Goal: Task Accomplishment & Management: Manage account settings

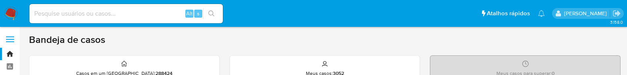
scroll to position [50, 0]
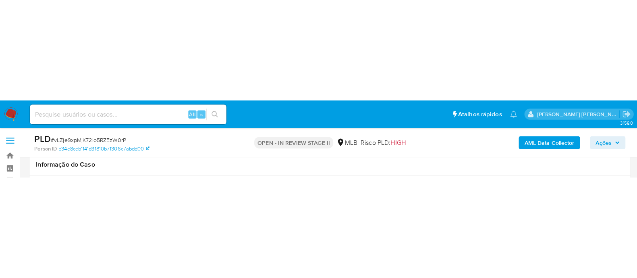
scroll to position [151, 0]
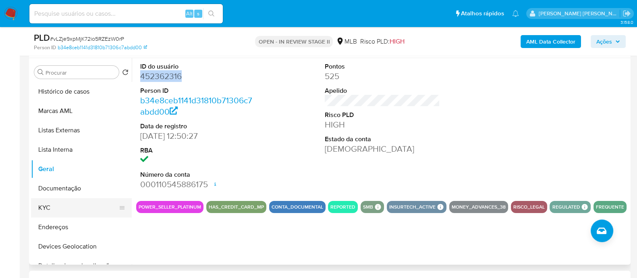
click at [44, 75] on button "KYC" at bounding box center [78, 207] width 94 height 19
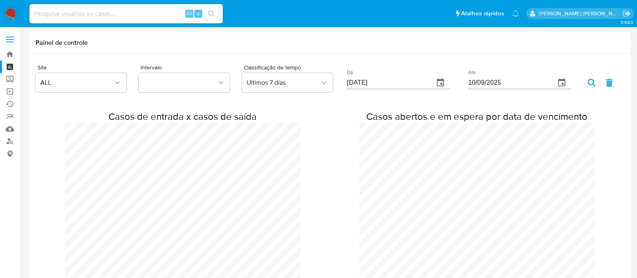
click at [14, 15] on img at bounding box center [11, 14] width 14 height 14
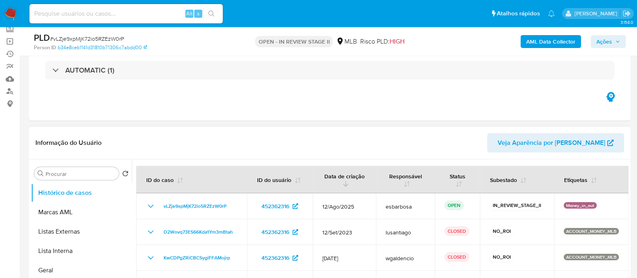
select select "10"
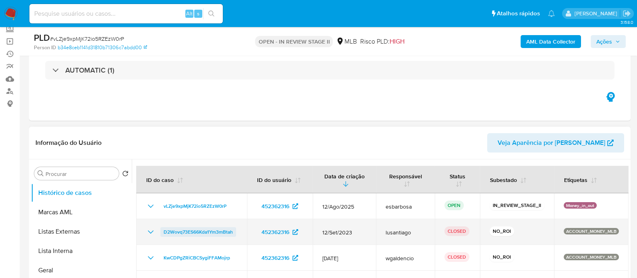
scroll to position [100, 0]
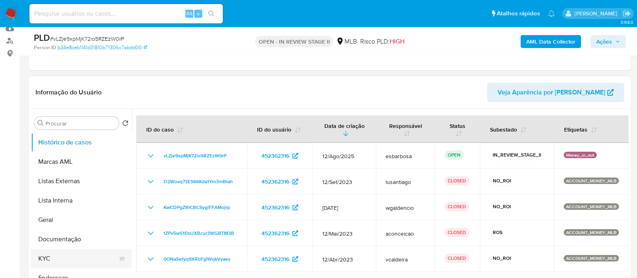
click at [59, 255] on button "KYC" at bounding box center [78, 258] width 94 height 19
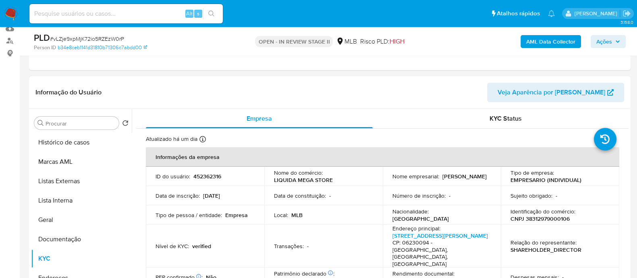
click at [548, 215] on p "CNPJ 38312979000106" at bounding box center [539, 218] width 59 height 7
click at [547, 217] on p "CNPJ 38312979000106" at bounding box center [539, 218] width 59 height 7
copy p "38312979000106"
click at [68, 139] on button "Histórico de casos" at bounding box center [78, 142] width 94 height 19
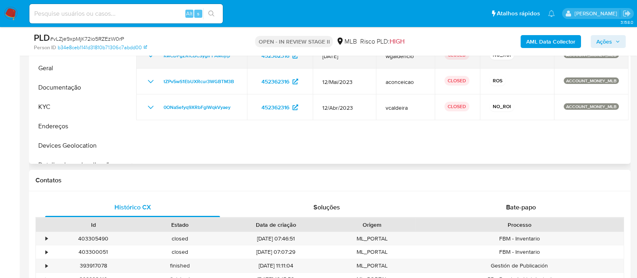
scroll to position [151, 0]
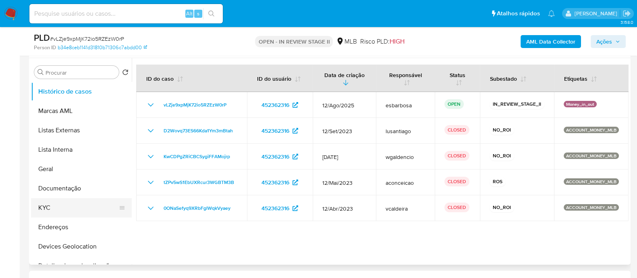
click at [73, 203] on button "KYC" at bounding box center [78, 207] width 94 height 19
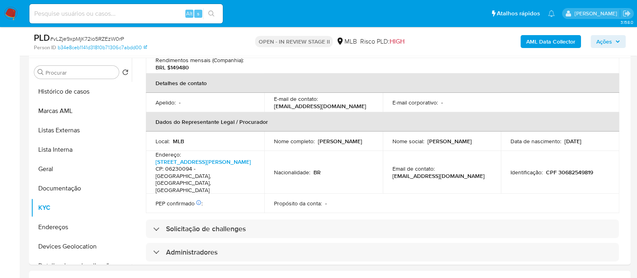
scroll to position [481, 0]
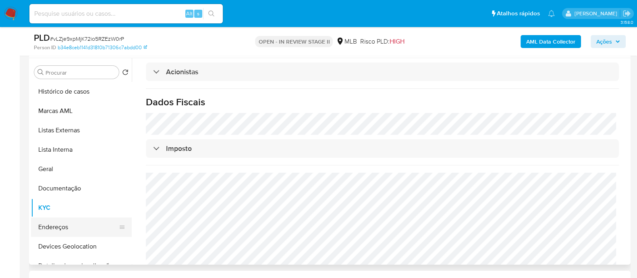
click at [72, 226] on button "Endereços" at bounding box center [78, 226] width 94 height 19
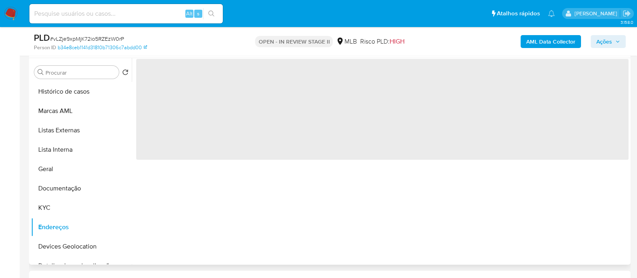
scroll to position [0, 0]
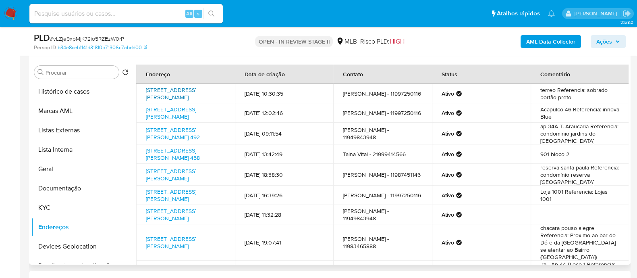
click at [176, 87] on link "Rua Amador Bueno 1198, Osasco, São Paulo, 06230100, Brasil 1198" at bounding box center [171, 93] width 50 height 15
click at [65, 206] on button "KYC" at bounding box center [78, 207] width 94 height 19
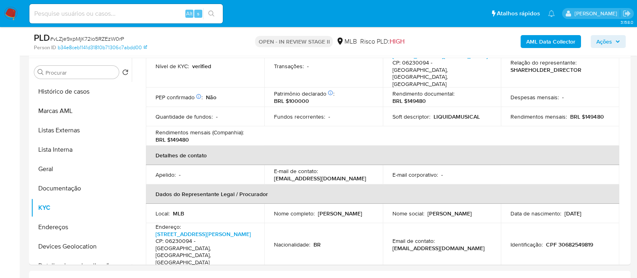
scroll to position [151, 0]
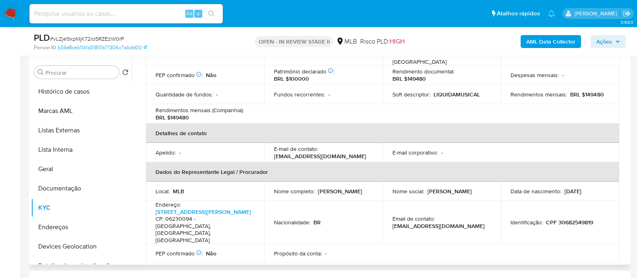
click at [334, 191] on div "Nome completo : Sidney Beserra da Silva" at bounding box center [323, 190] width 99 height 7
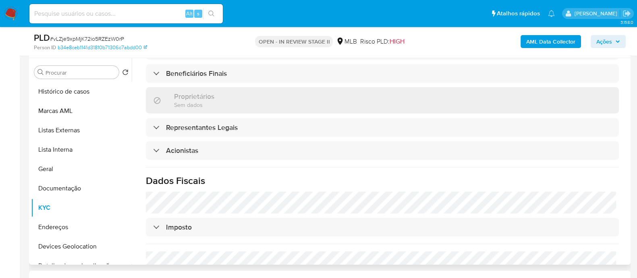
scroll to position [352, 0]
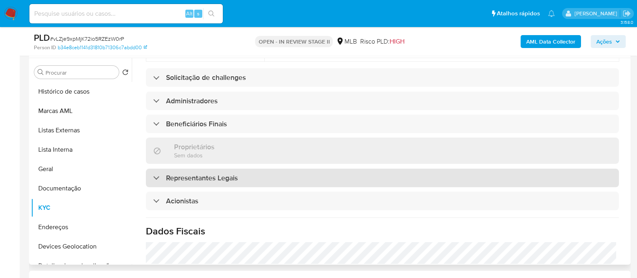
click at [213, 171] on div "Representantes Legais" at bounding box center [382, 177] width 473 height 19
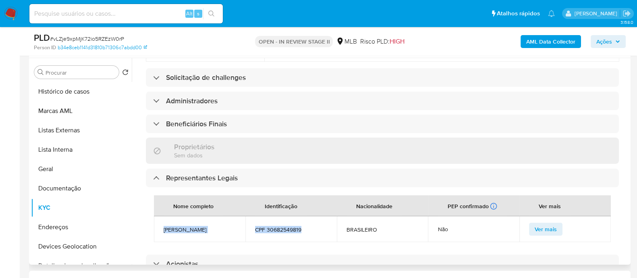
drag, startPoint x: 306, startPoint y: 215, endPoint x: 164, endPoint y: 218, distance: 142.6
click at [164, 218] on tr "SIDNEY BESERRA DA SILVA CPF 30682549819 BRASILEIRO Não Ver mais" at bounding box center [382, 229] width 457 height 26
copy tr "SIDNEY BESERRA DA SILVA CPF 30682549819"
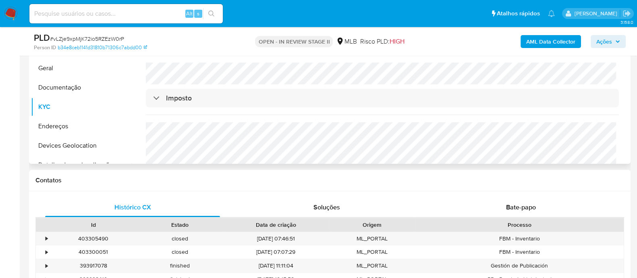
scroll to position [544, 0]
click at [460, 203] on div "Bate-papo" at bounding box center [520, 206] width 175 height 19
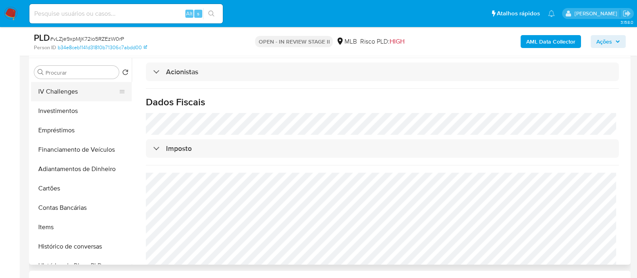
scroll to position [302, 0]
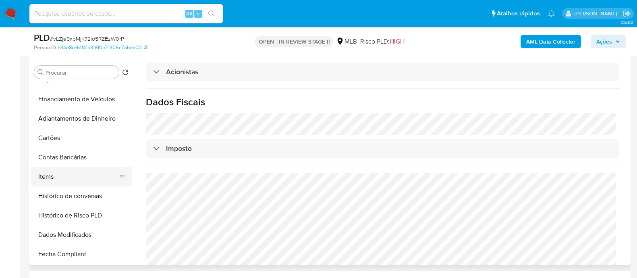
click at [64, 176] on button "Items" at bounding box center [78, 176] width 94 height 19
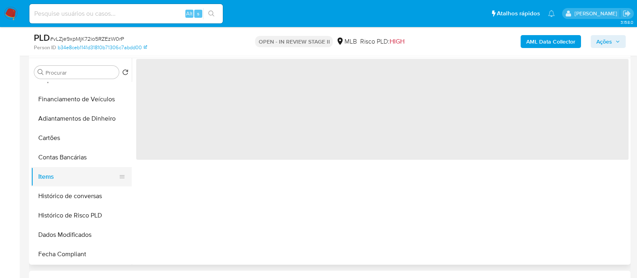
scroll to position [0, 0]
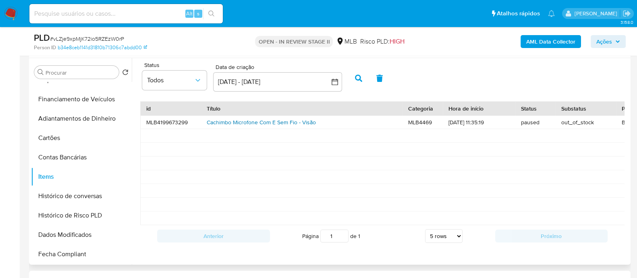
click at [228, 120] on link "Cachimbo Microfone Com E Sem Fio - Visão" at bounding box center [261, 122] width 109 height 8
click at [273, 122] on link "Cachimbo Microfone Com E Sem Fio - Visão" at bounding box center [261, 122] width 109 height 8
click at [199, 82] on icon "common.sort_by" at bounding box center [198, 80] width 8 height 8
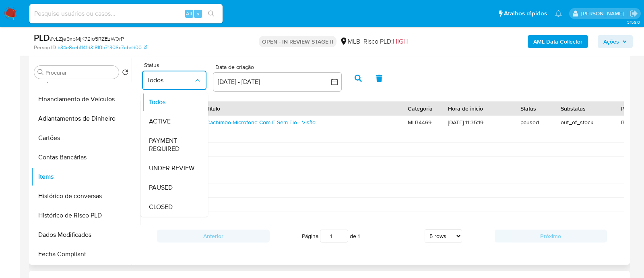
click at [429, 68] on div "Status Todos Todos ACTIVE PAYMENT REQUIRED UNDER REVIEW PAUSED CLOSED Data de c…" at bounding box center [382, 77] width 492 height 31
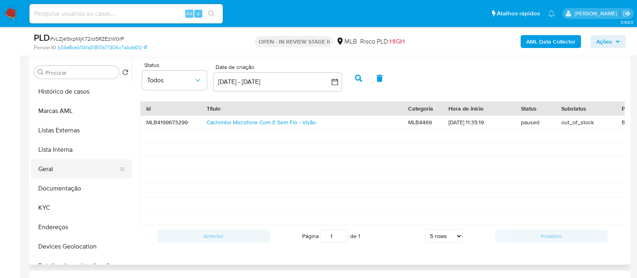
click at [56, 168] on button "Geral" at bounding box center [78, 168] width 94 height 19
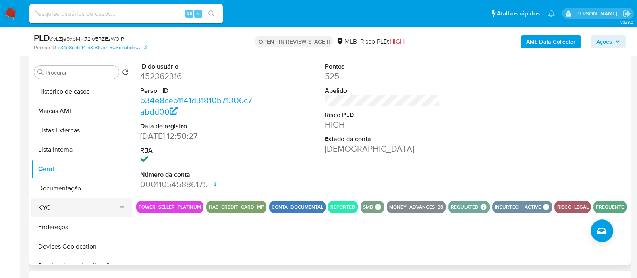
click at [66, 208] on button "KYC" at bounding box center [78, 207] width 94 height 19
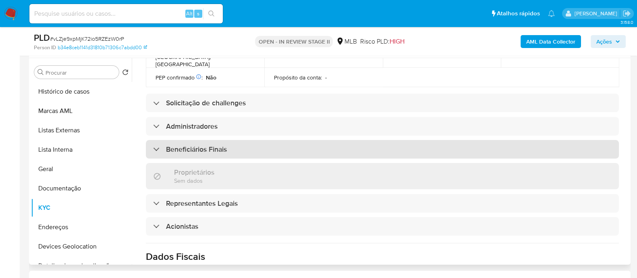
scroll to position [453, 0]
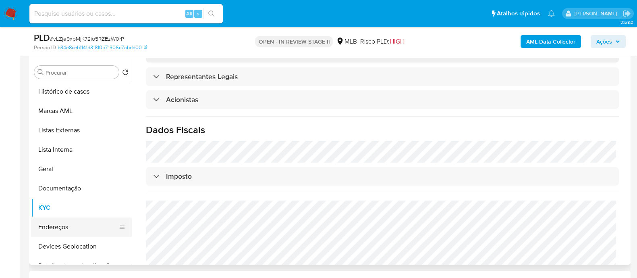
click at [70, 224] on button "Endereços" at bounding box center [78, 226] width 94 height 19
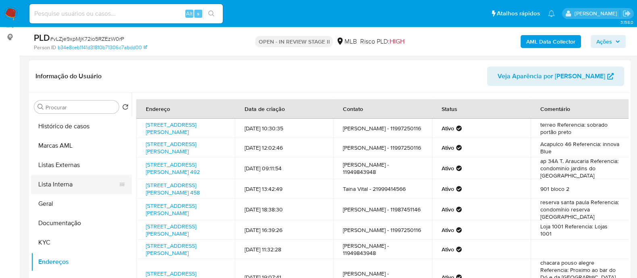
scroll to position [100, 0]
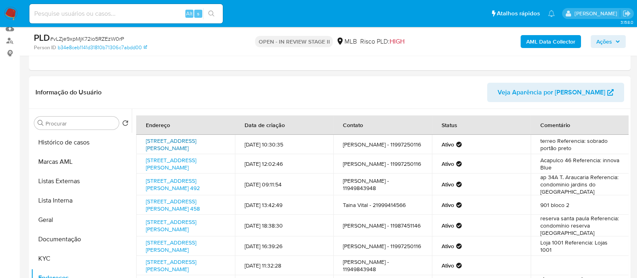
click at [172, 137] on link "Rua Amador Bueno 1198, Osasco, São Paulo, 06230100, Brasil 1198" at bounding box center [171, 144] width 50 height 15
drag, startPoint x: 143, startPoint y: 139, endPoint x: 223, endPoint y: 145, distance: 80.4
click at [223, 145] on td "Rua Amador Bueno 1198, Osasco, São Paulo, 06230100, Brasil 1198" at bounding box center [185, 144] width 99 height 19
copy link "Rua Amador Bueno 1198, Osasco, São Paulo, 06230100,"
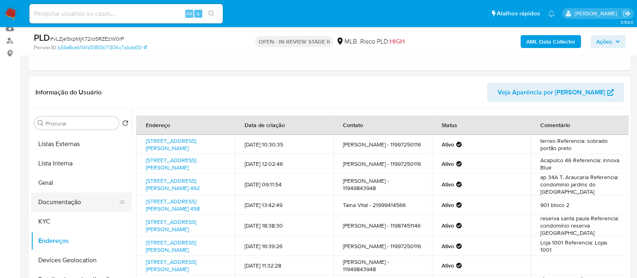
scroll to position [50, 0]
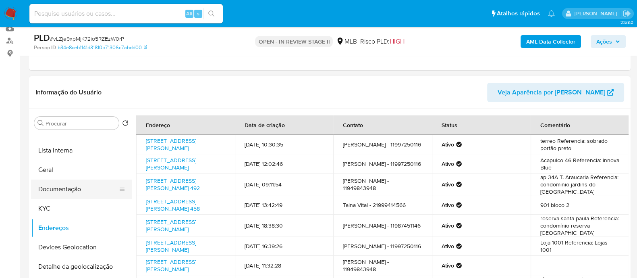
click at [72, 183] on button "Documentação" at bounding box center [78, 188] width 94 height 19
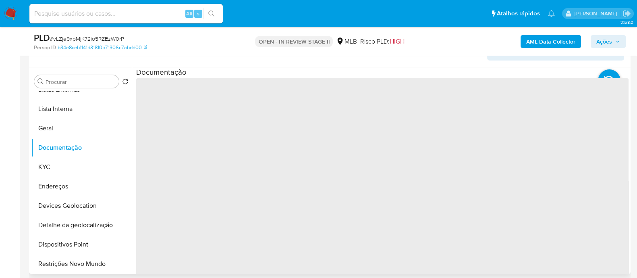
scroll to position [151, 0]
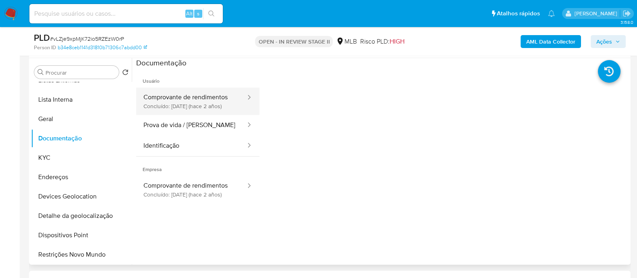
click at [199, 108] on button "Comprovante de rendimentos Concluído: 08/06/2023 (hace 2 años)" at bounding box center [191, 100] width 110 height 27
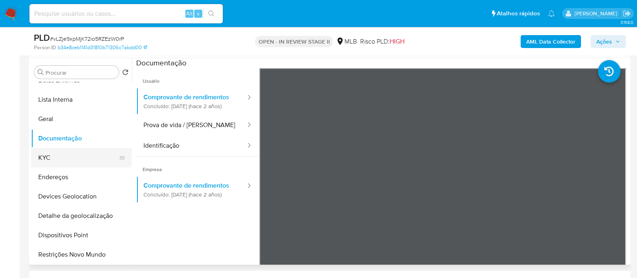
click at [56, 152] on button "KYC" at bounding box center [78, 157] width 94 height 19
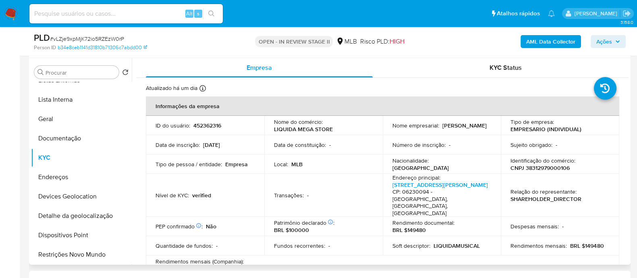
click at [562, 170] on p "CNPJ 38312979000106" at bounding box center [539, 167] width 59 height 7
copy p "38312979000106"
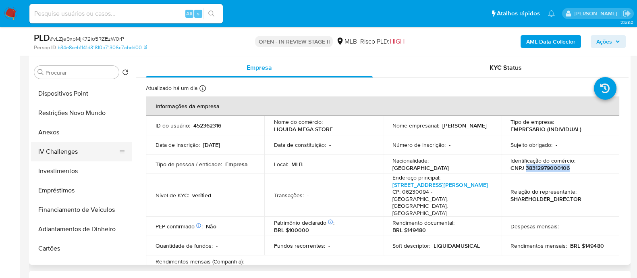
scroll to position [201, 0]
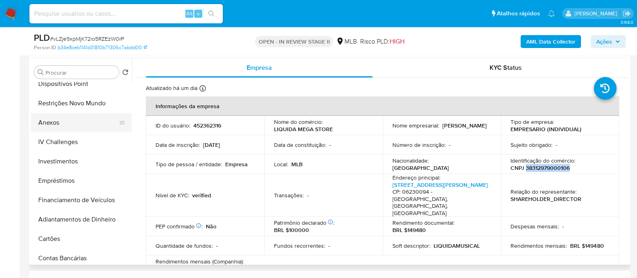
click at [60, 118] on button "Anexos" at bounding box center [78, 122] width 94 height 19
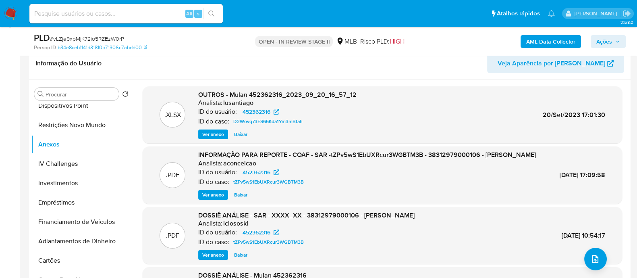
scroll to position [151, 0]
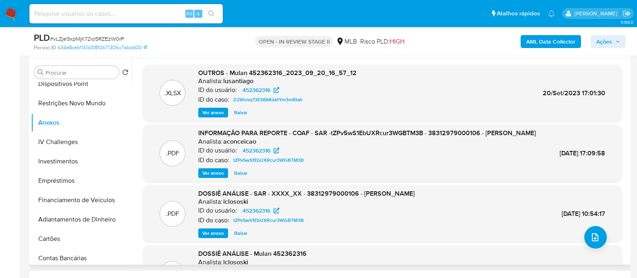
click at [205, 177] on span "Ver anexo" at bounding box center [213, 173] width 22 height 8
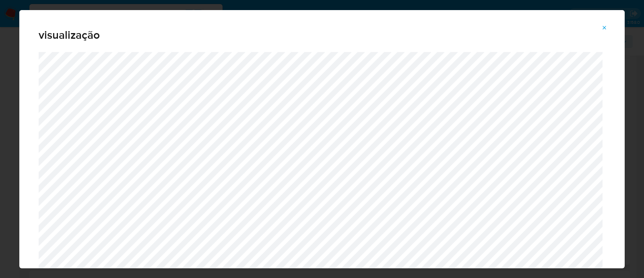
click at [606, 26] on icon "Attachment preview" at bounding box center [605, 28] width 4 height 4
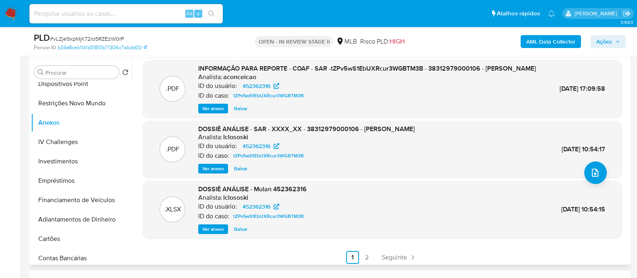
scroll to position [77, 0]
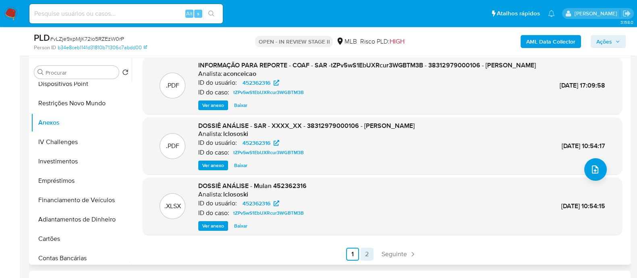
click at [367, 253] on link "2" at bounding box center [367, 253] width 13 height 13
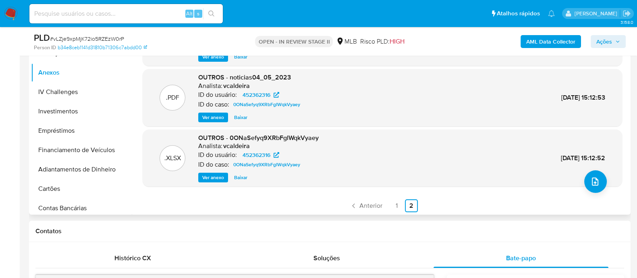
scroll to position [8, 0]
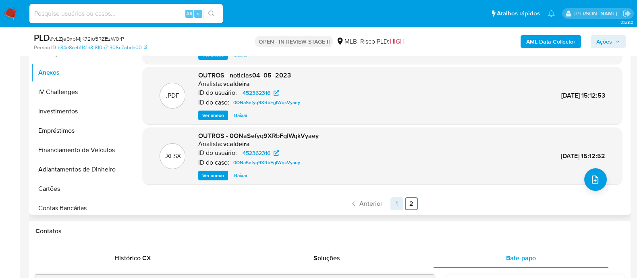
click at [392, 202] on link "1" at bounding box center [396, 203] width 13 height 13
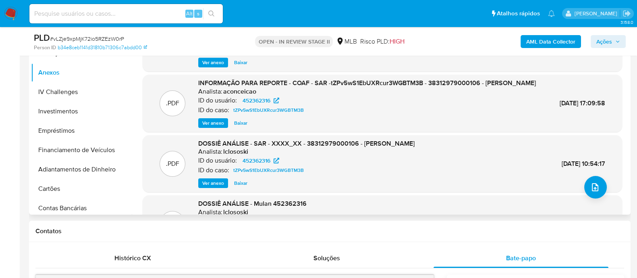
click at [213, 127] on span "Ver anexo" at bounding box center [213, 123] width 22 height 8
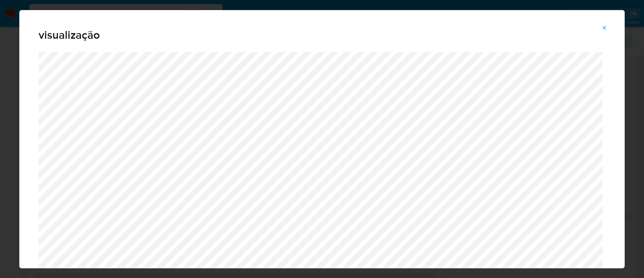
click at [603, 28] on icon "Attachment preview" at bounding box center [605, 28] width 6 height 6
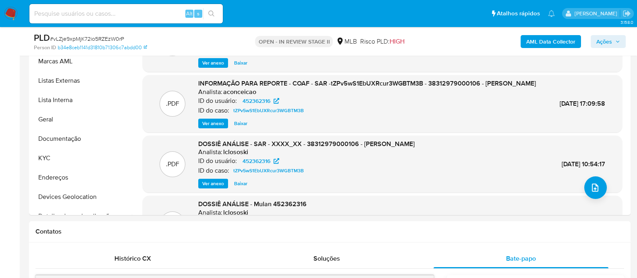
scroll to position [50, 0]
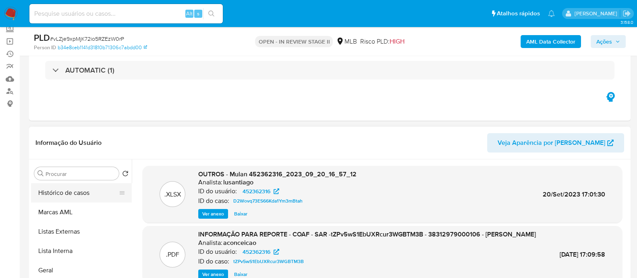
click at [77, 192] on button "Histórico de casos" at bounding box center [78, 192] width 94 height 19
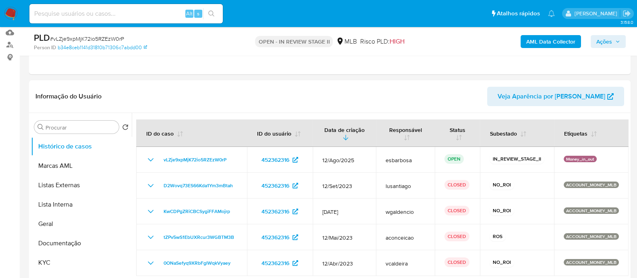
scroll to position [151, 0]
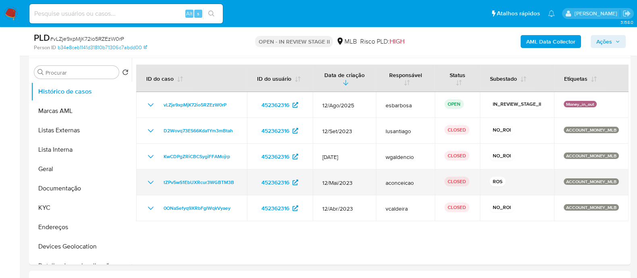
click at [149, 180] on icon "Mostrar/Ocultar" at bounding box center [151, 182] width 10 height 10
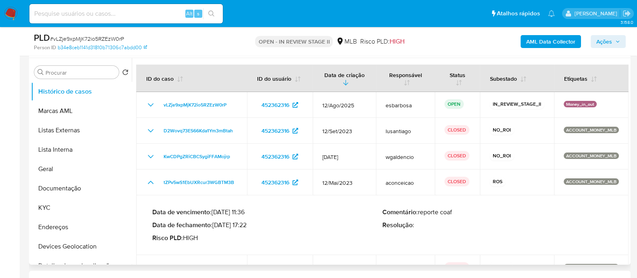
drag, startPoint x: 250, startPoint y: 226, endPoint x: 215, endPoint y: 226, distance: 34.2
click at [215, 226] on p "Data de fechamento : 23/06/2023 17:22" at bounding box center [267, 225] width 230 height 8
click at [610, 44] on span "Ações" at bounding box center [604, 41] width 16 height 13
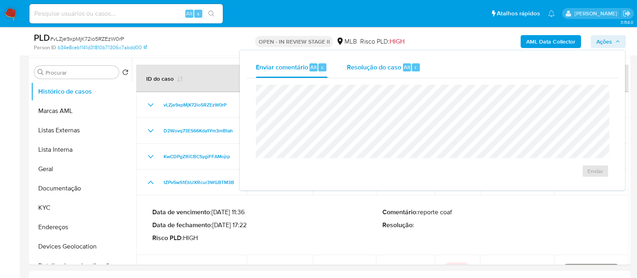
click at [376, 68] on span "Resolução do caso" at bounding box center [374, 66] width 54 height 9
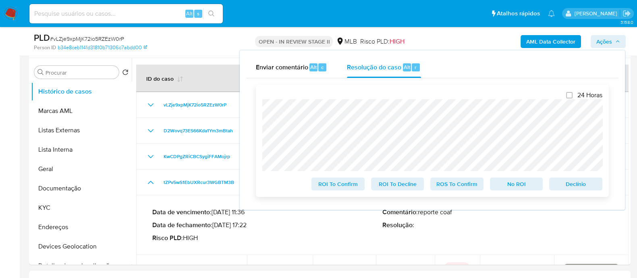
click at [340, 85] on div "24 Horas ROI To Confirm ROI To Decline ROS To Confirm No ROI Declínio" at bounding box center [432, 141] width 353 height 112
click at [59, 206] on button "KYC" at bounding box center [78, 207] width 94 height 19
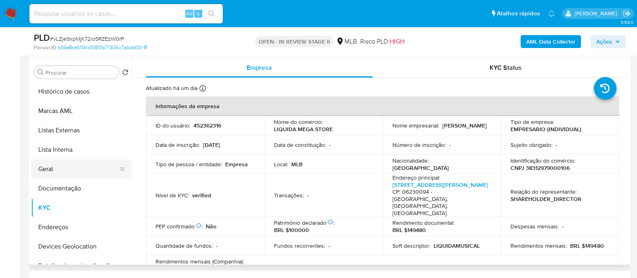
click at [53, 171] on button "Geral" at bounding box center [78, 168] width 94 height 19
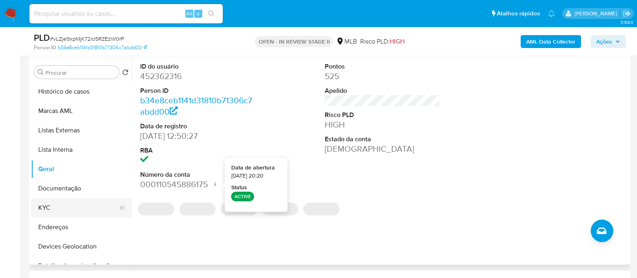
click at [78, 202] on button "KYC" at bounding box center [78, 207] width 94 height 19
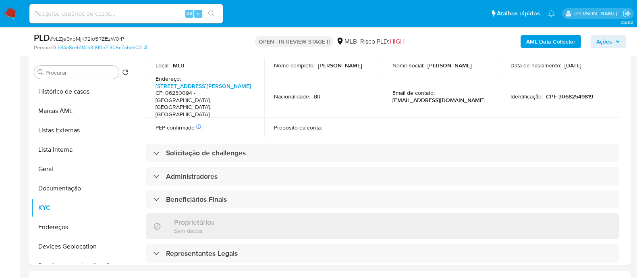
scroll to position [481, 0]
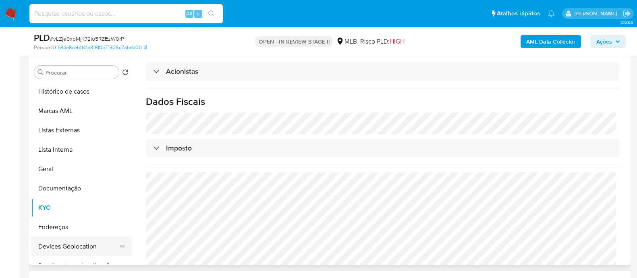
click at [86, 243] on button "Devices Geolocation" at bounding box center [78, 245] width 94 height 19
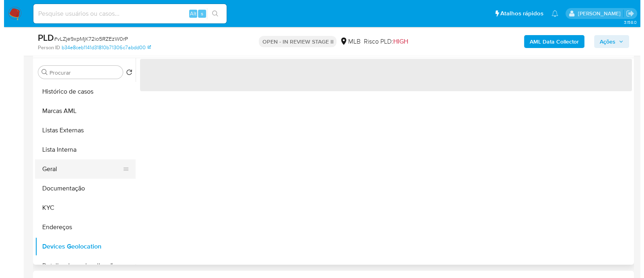
scroll to position [100, 0]
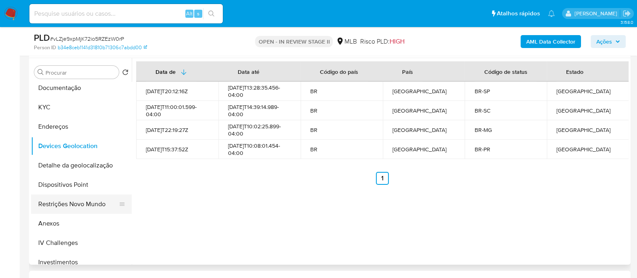
click at [84, 203] on button "Restrições Novo Mundo" at bounding box center [78, 203] width 94 height 19
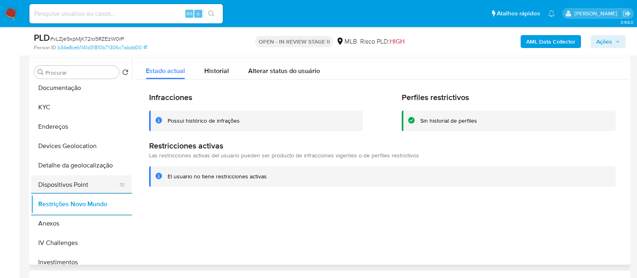
click at [76, 184] on button "Dispositivos Point" at bounding box center [78, 184] width 94 height 19
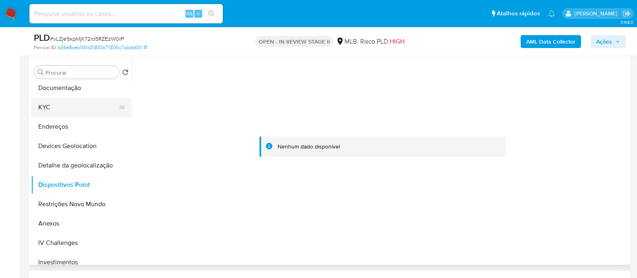
click at [67, 105] on button "KYC" at bounding box center [78, 106] width 94 height 19
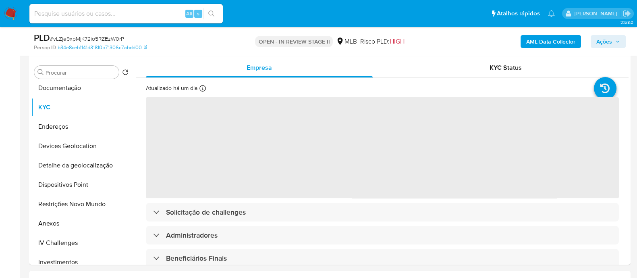
click at [543, 41] on b "AML Data Collector" at bounding box center [550, 41] width 49 height 13
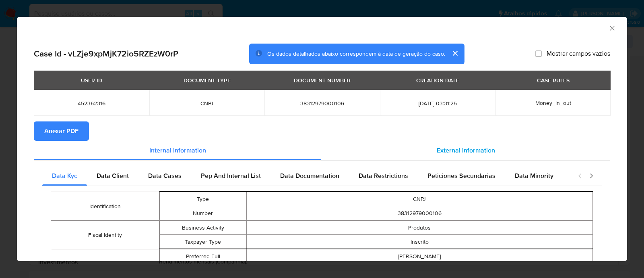
click at [439, 148] on span "External information" at bounding box center [466, 149] width 58 height 9
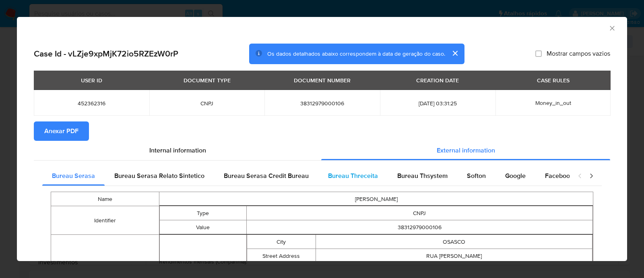
click at [342, 174] on span "Bureau Threceita" at bounding box center [353, 175] width 50 height 9
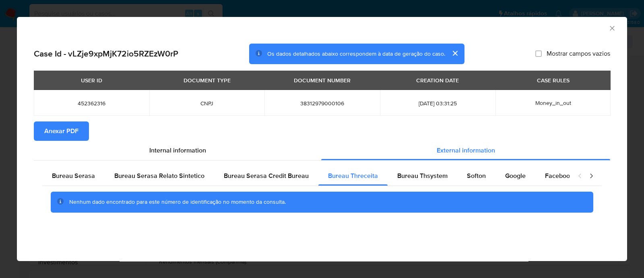
click at [63, 134] on span "Anexar PDF" at bounding box center [61, 131] width 34 height 18
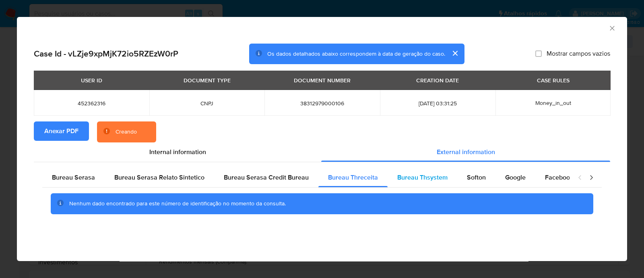
click at [405, 178] on span "Bureau Thsystem" at bounding box center [423, 176] width 50 height 9
click at [77, 178] on span "Bureau Serasa" at bounding box center [73, 176] width 43 height 9
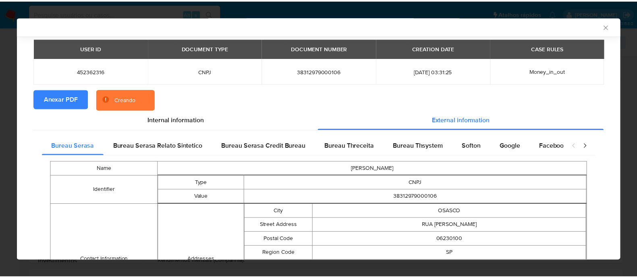
scroll to position [99, 0]
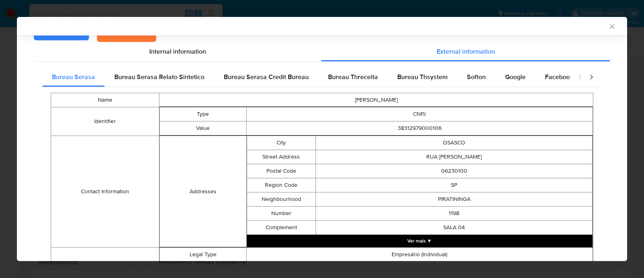
click at [412, 128] on td "38312979000106" at bounding box center [420, 128] width 347 height 14
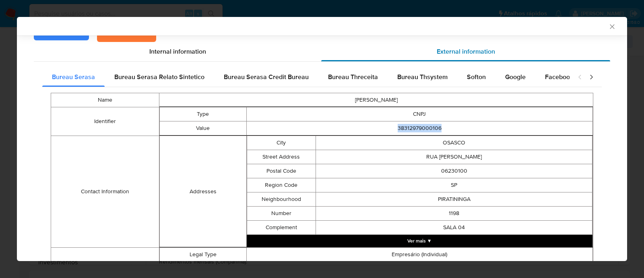
copy td "38312979000106"
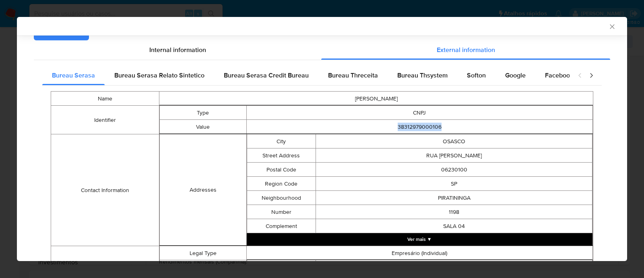
click at [609, 27] on icon "Fechar a janela" at bounding box center [613, 27] width 8 height 8
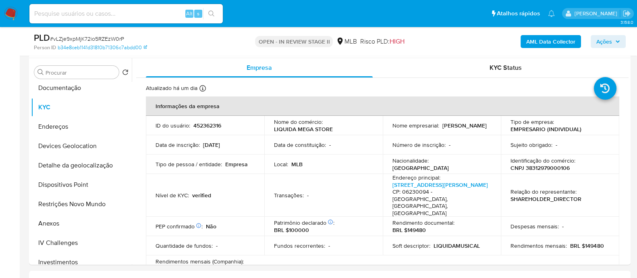
click at [606, 34] on div "AML Data Collector Ações" at bounding box center [528, 41] width 195 height 19
click at [604, 43] on span "Ações" at bounding box center [604, 41] width 16 height 13
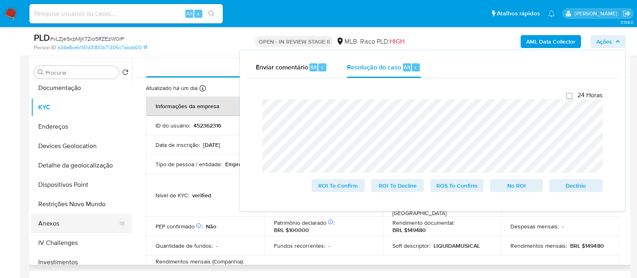
click at [62, 221] on button "Anexos" at bounding box center [78, 222] width 94 height 19
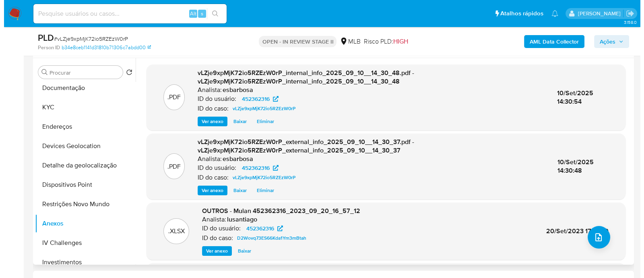
scroll to position [50, 0]
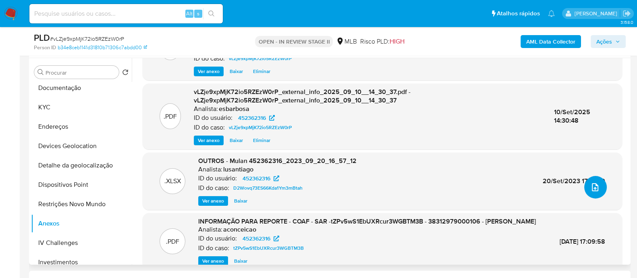
click at [592, 189] on icon "upload-file" at bounding box center [595, 187] width 10 height 10
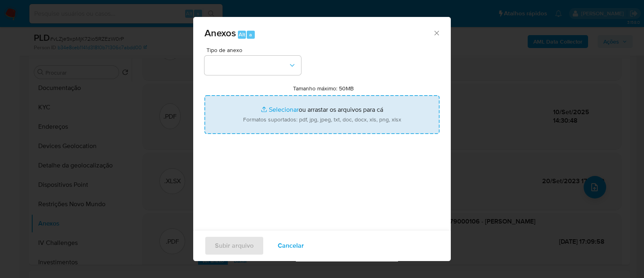
type input "C:\fakepath\SAR - XXXX - CNPJ 38312979000106 - SIDNEY BESERRA DA SILVA.pdf"
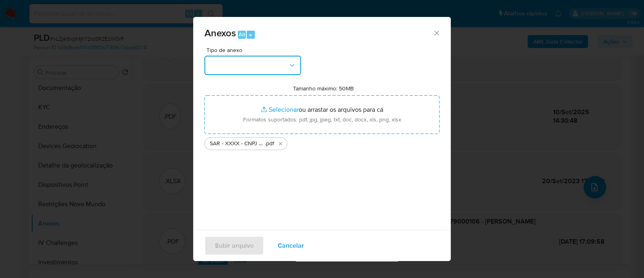
click at [243, 69] on button "button" at bounding box center [253, 65] width 97 height 19
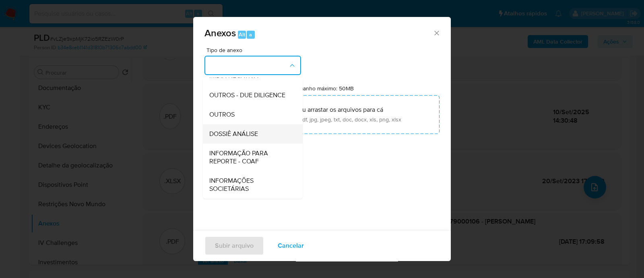
scroll to position [124, 0]
click at [222, 112] on span "OUTROS" at bounding box center [221, 114] width 25 height 8
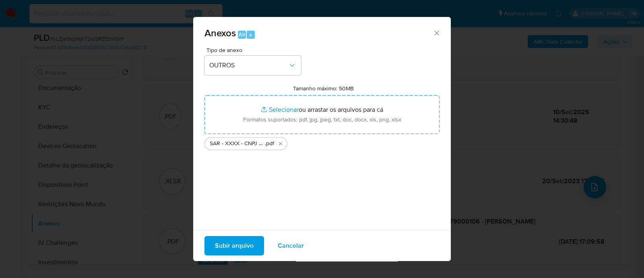
click at [232, 245] on span "Subir arquivo" at bounding box center [234, 245] width 39 height 18
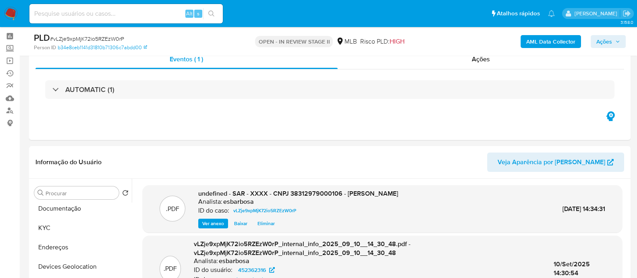
scroll to position [0, 0]
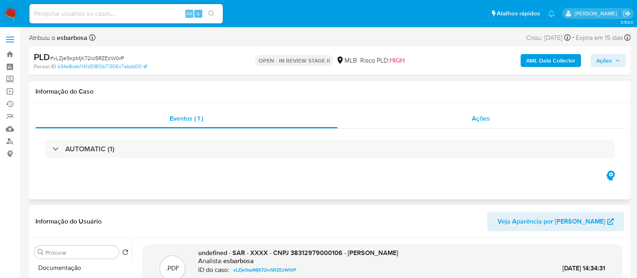
click at [418, 120] on div "Ações" at bounding box center [481, 118] width 287 height 19
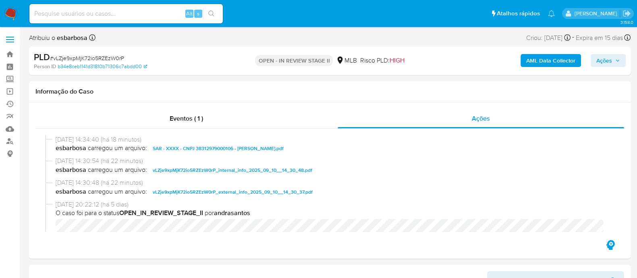
click at [602, 62] on span "Ações" at bounding box center [604, 60] width 16 height 13
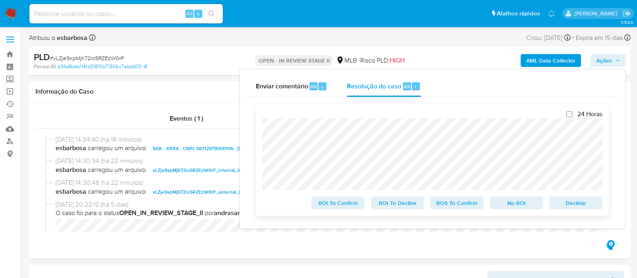
click at [457, 202] on span "ROS To Confirm" at bounding box center [457, 202] width 42 height 11
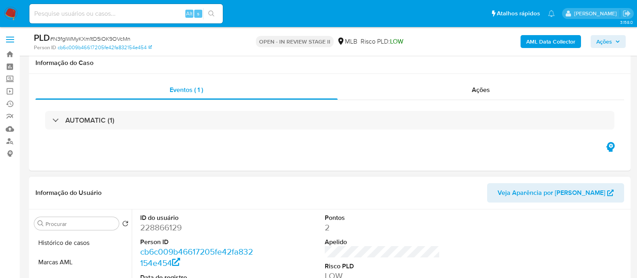
scroll to position [151, 0]
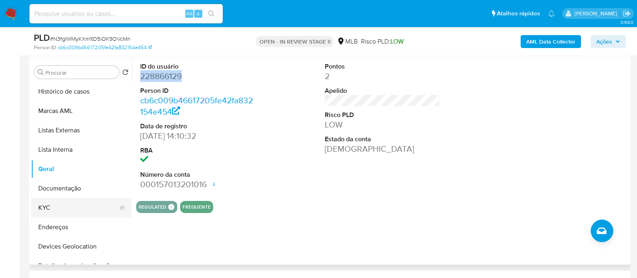
click at [74, 204] on button "KYC" at bounding box center [78, 207] width 94 height 19
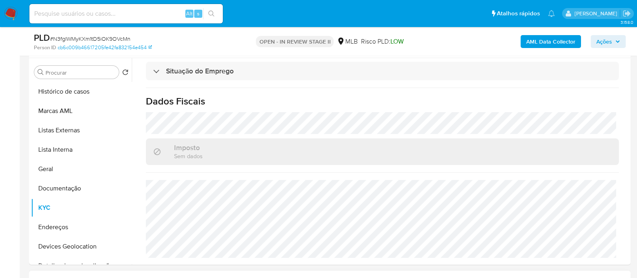
scroll to position [302, 0]
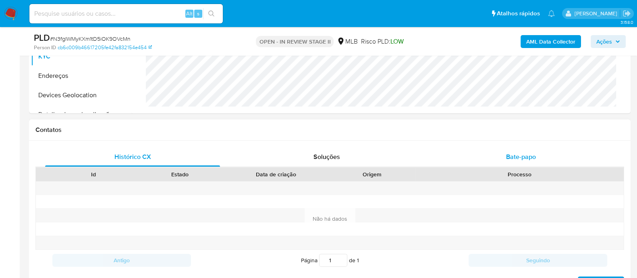
click at [493, 160] on div "Bate-papo" at bounding box center [520, 156] width 175 height 19
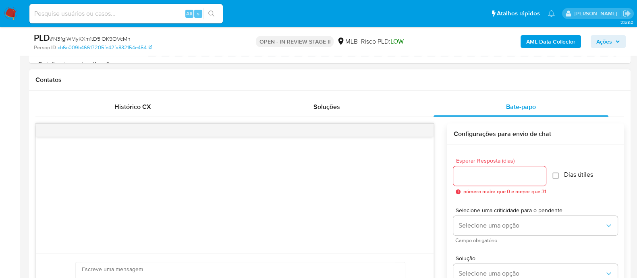
scroll to position [402, 0]
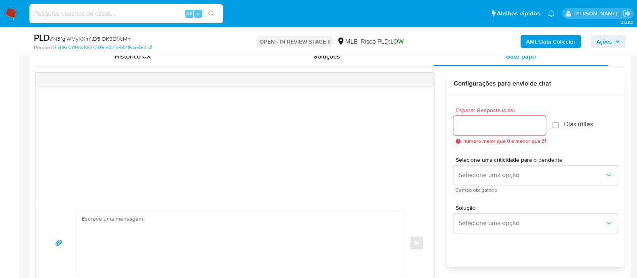
click at [218, 217] on textarea at bounding box center [238, 242] width 313 height 62
paste textarea "Olá! Estamos realizando uma verificação adicional de segurança em contas de usu…"
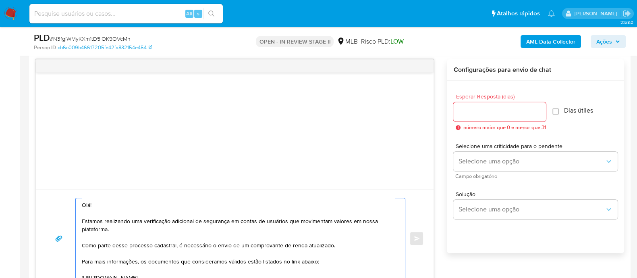
scroll to position [124, 0]
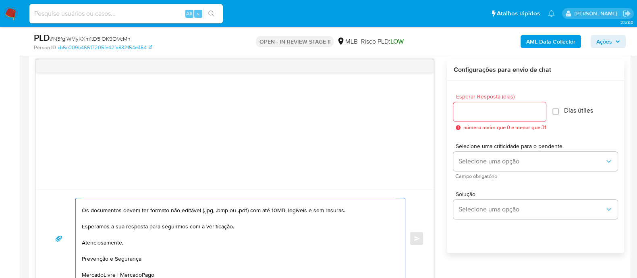
type textarea "Olá! Estamos realizando uma verificação adicional de segurança em contas de usu…"
click at [475, 118] on div at bounding box center [499, 111] width 93 height 19
click at [488, 113] on input "Esperar Resposta (dias)" at bounding box center [499, 111] width 93 height 10
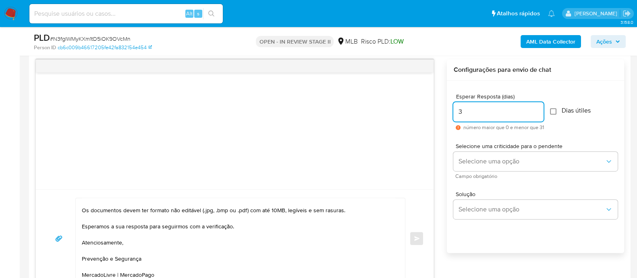
type input "3"
click at [556, 112] on input "Dias útiles" at bounding box center [553, 111] width 6 height 6
checkbox input "true"
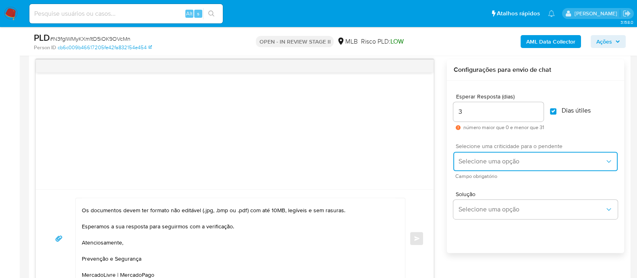
click at [516, 162] on span "Selecione uma opção" at bounding box center [531, 161] width 147 height 8
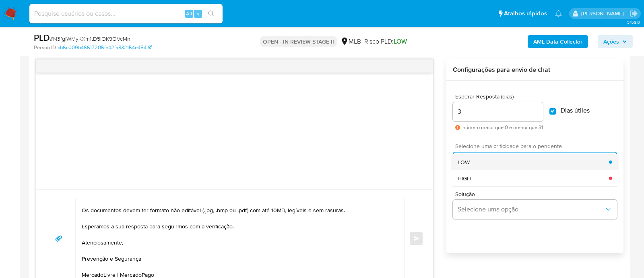
click at [489, 164] on div "LOW" at bounding box center [533, 161] width 151 height 16
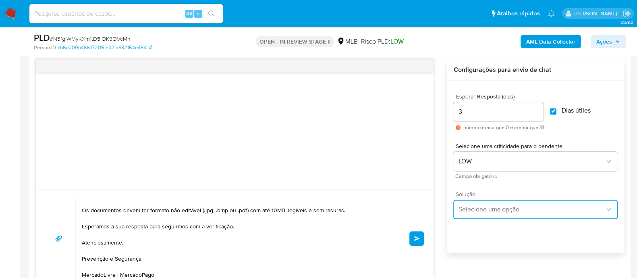
click at [479, 212] on button "Selecione uma opção" at bounding box center [535, 208] width 164 height 19
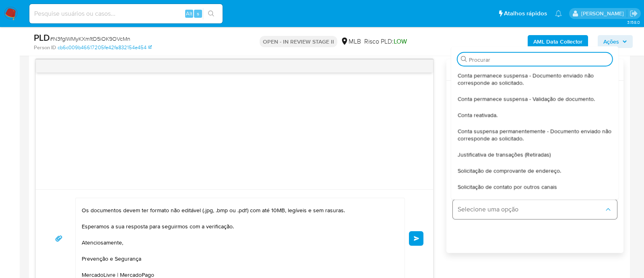
type input "j"
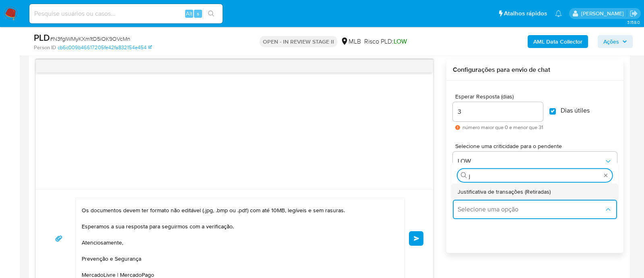
click at [492, 190] on span "Justificativa de transações (Retiradas)" at bounding box center [504, 190] width 93 height 7
type textarea "Olá,Suspendemos a sua conta para uma verificação adicional de segurança.Por fav…"
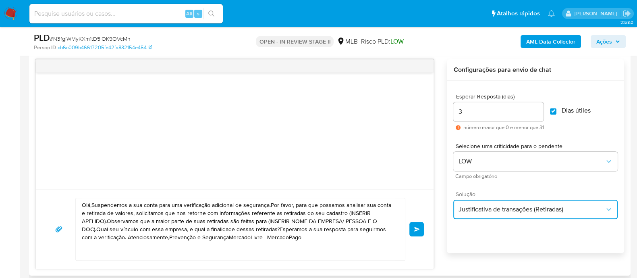
scroll to position [0, 0]
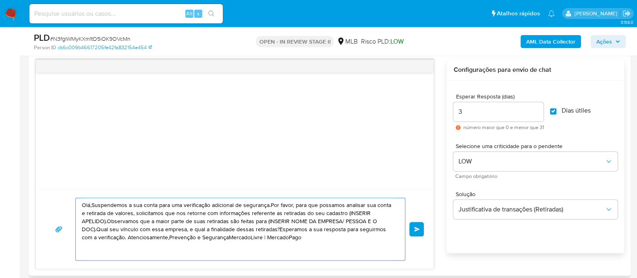
click at [276, 217] on textarea "Olá,Suspendemos a sua conta para uma verificação adicional de segurança.Por fav…" at bounding box center [238, 229] width 313 height 62
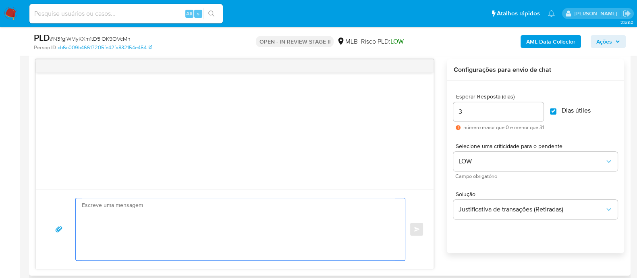
paste textarea "Olá! Estamos realizando uma verificação adicional de segurança em contas de usu…"
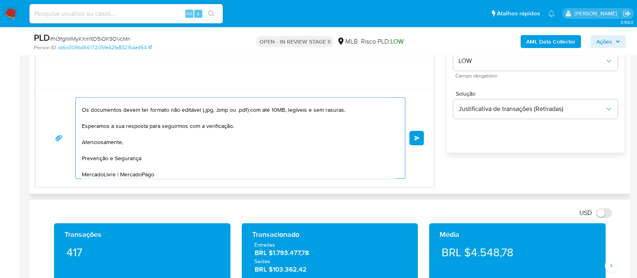
scroll to position [517, 0]
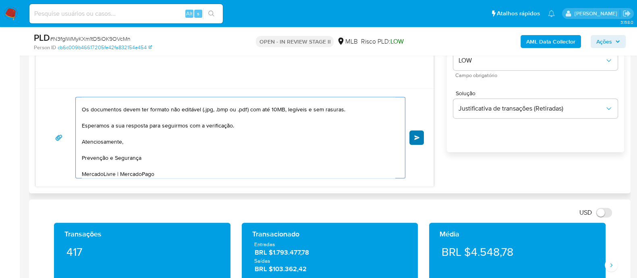
type textarea "Olá! Estamos realizando uma verificação adicional de segurança em contas de usu…"
click at [418, 141] on button "common.send" at bounding box center [416, 137] width 15 height 15
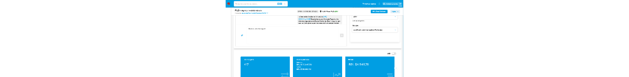
scroll to position [149, 0]
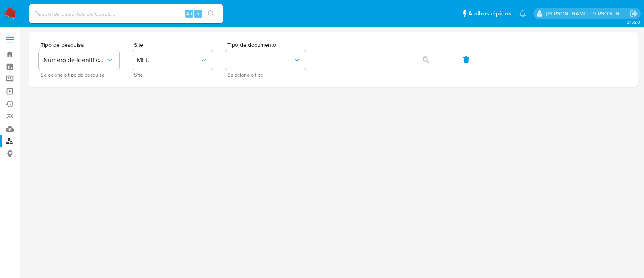
click at [10, 13] on img at bounding box center [11, 14] width 14 height 14
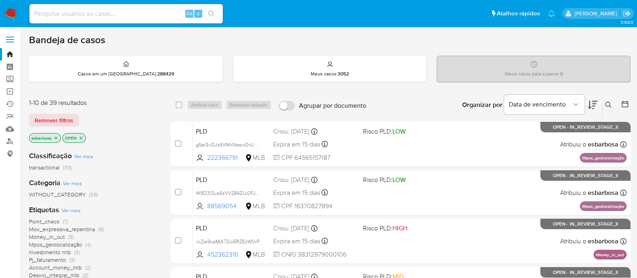
click at [7, 13] on img at bounding box center [11, 14] width 14 height 14
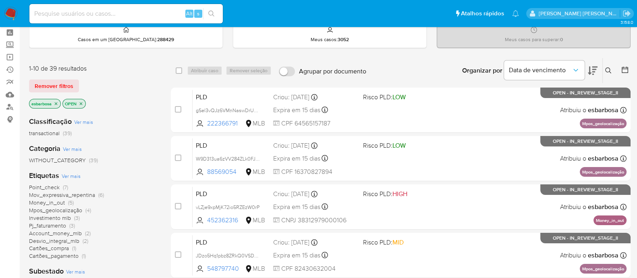
scroll to position [50, 0]
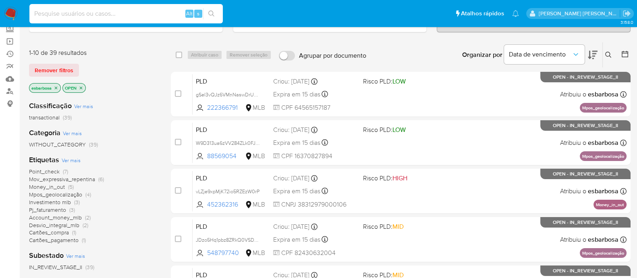
click at [102, 13] on input at bounding box center [125, 13] width 193 height 10
paste input "1444827329"
type input "1444827329"
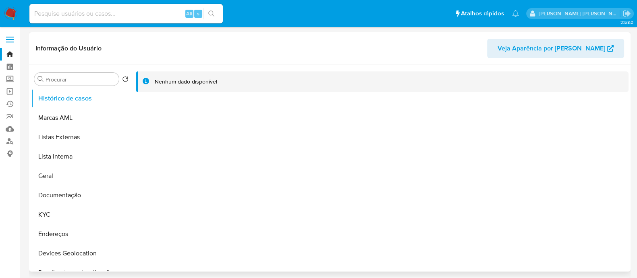
select select "10"
click at [128, 19] on div "Alt s" at bounding box center [125, 13] width 193 height 19
click at [128, 14] on input at bounding box center [125, 13] width 193 height 10
paste input "717620194"
type input "717620194"
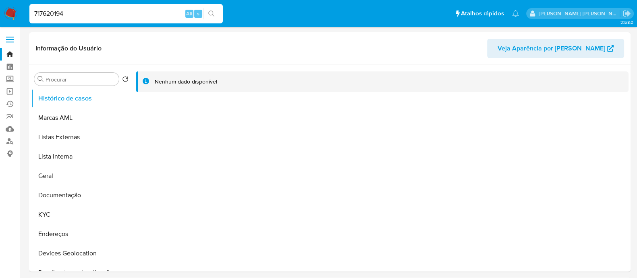
select select "10"
click at [135, 15] on input "717620194" at bounding box center [125, 13] width 193 height 10
paste input "103416285"
type input "1034162854"
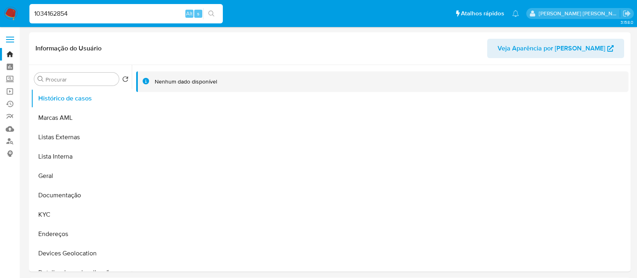
select select "10"
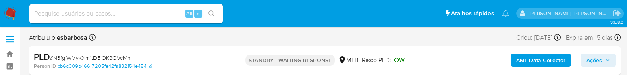
select select "10"
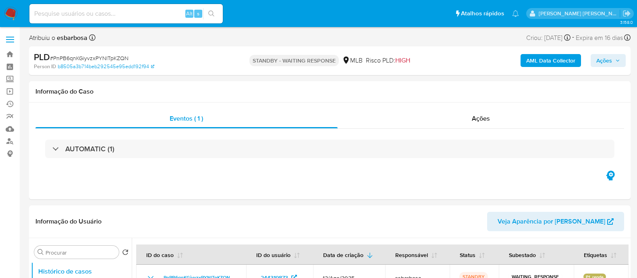
select select "10"
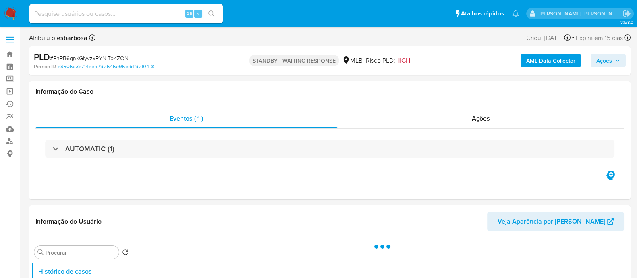
select select "10"
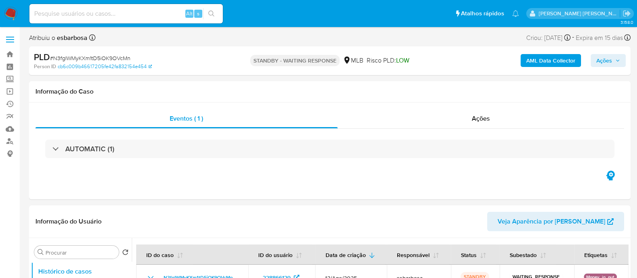
select select "10"
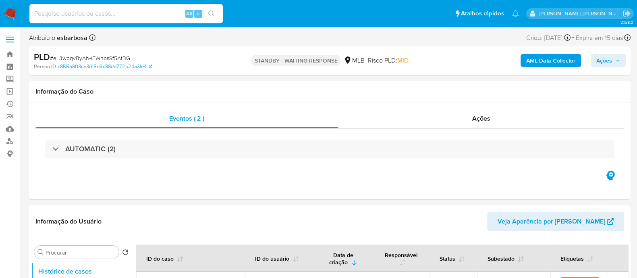
select select "10"
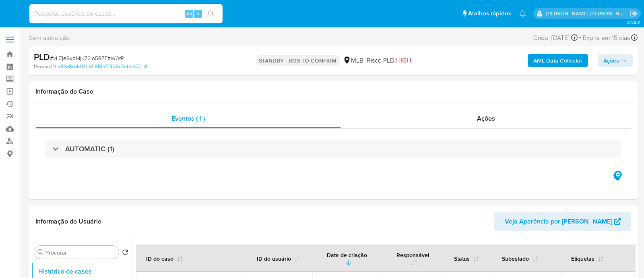
select select "10"
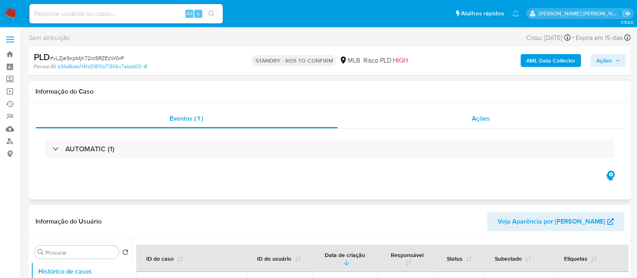
click at [396, 123] on div "Ações" at bounding box center [481, 118] width 287 height 19
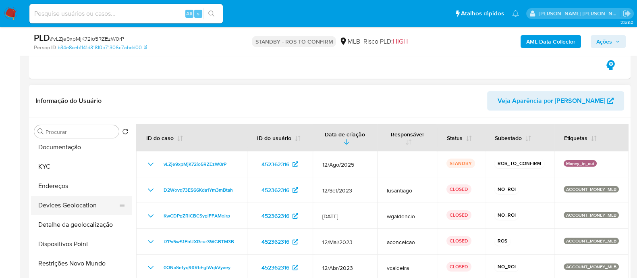
scroll to position [151, 0]
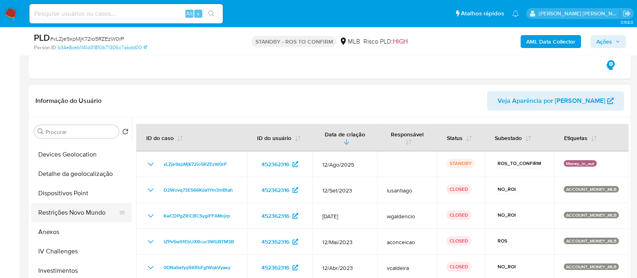
click at [66, 216] on button "Restrições Novo Mundo" at bounding box center [78, 212] width 94 height 19
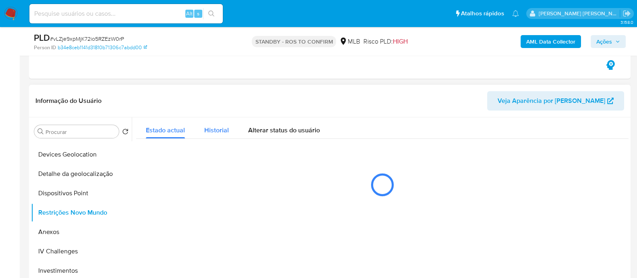
click at [215, 128] on span "Historial" at bounding box center [216, 129] width 25 height 9
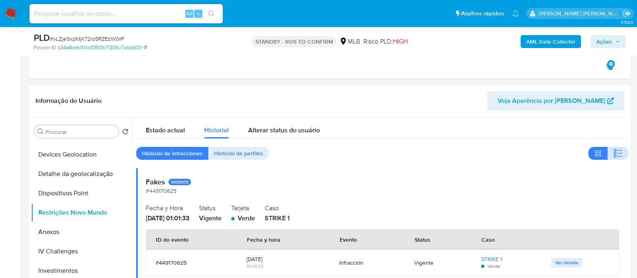
click at [622, 153] on button "button" at bounding box center [617, 153] width 21 height 13
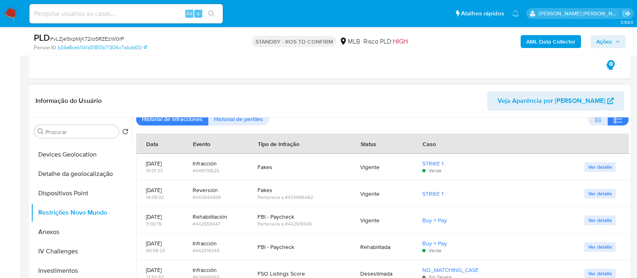
scroll to position [50, 0]
